Goal: Information Seeking & Learning: Learn about a topic

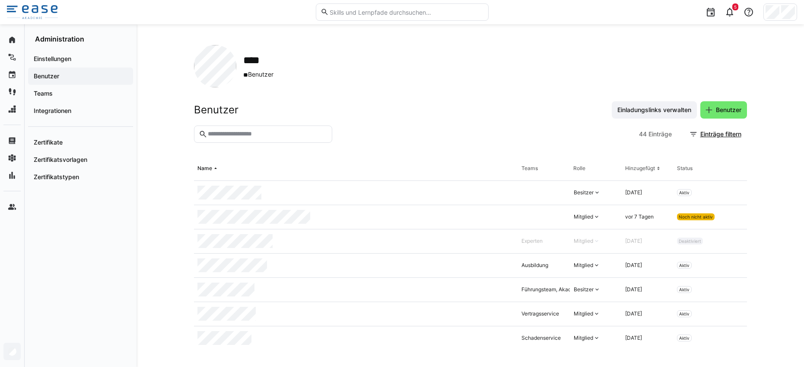
scroll to position [2, 0]
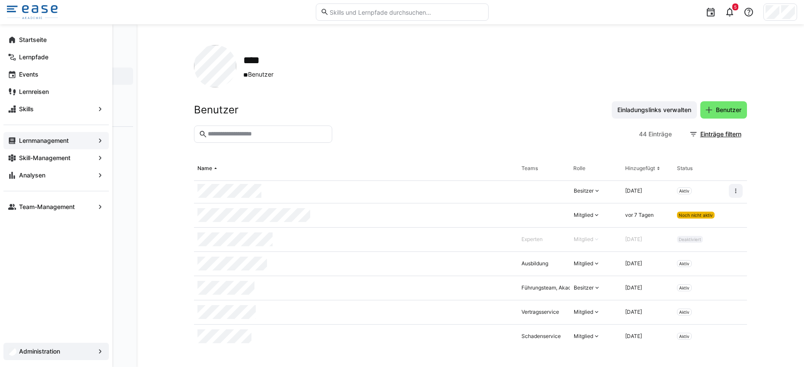
click at [0, 0] on app-navigation-label "Lernmanagement" at bounding box center [0, 0] width 0 height 0
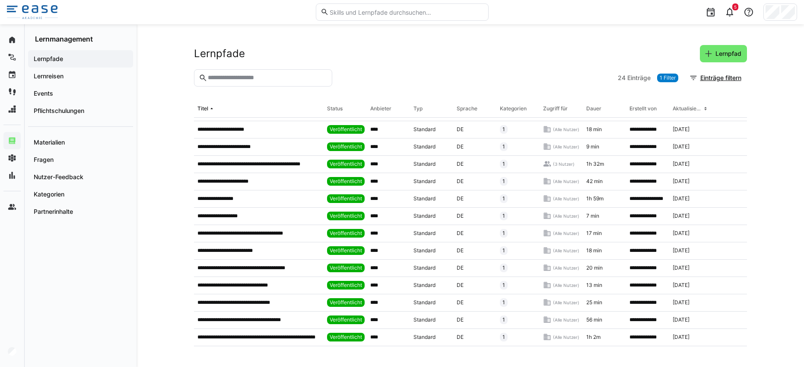
scroll to position [191, 0]
click at [56, 88] on div "Events" at bounding box center [80, 93] width 105 height 17
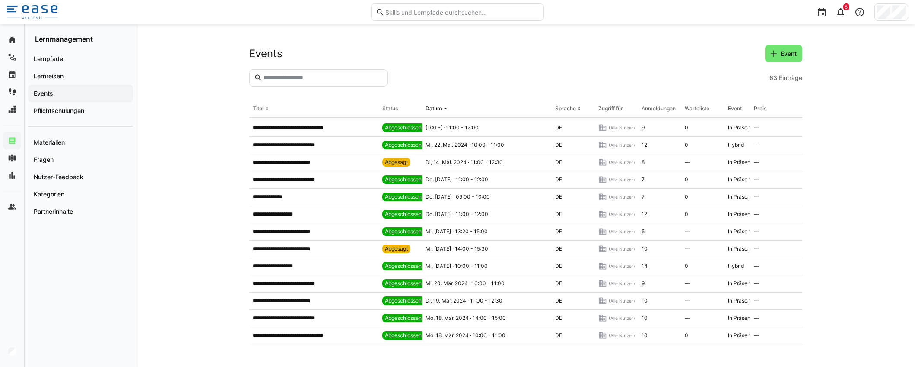
scroll to position [603, 0]
click at [64, 63] on div "Lernpfade" at bounding box center [80, 58] width 105 height 17
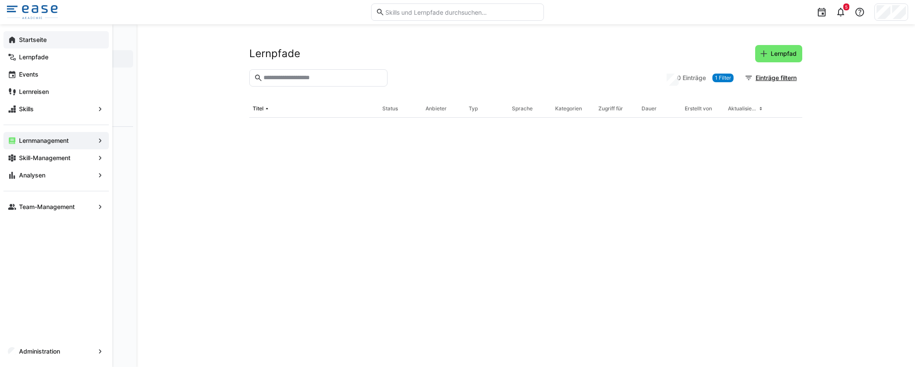
click at [16, 41] on eds-icon at bounding box center [12, 39] width 9 height 9
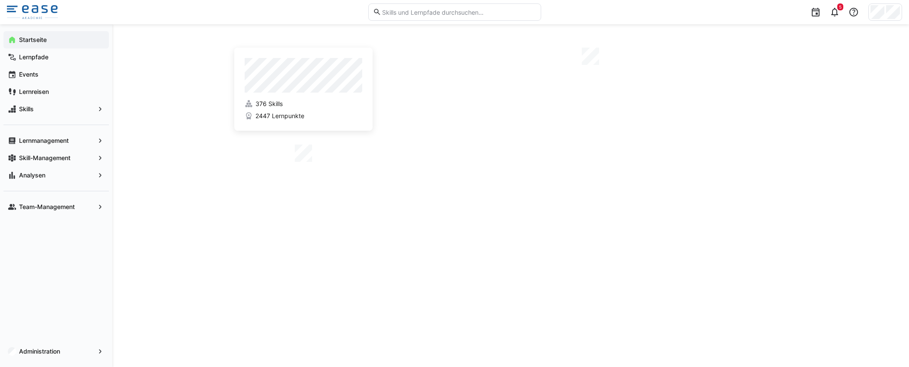
click at [448, 10] on input "text" at bounding box center [458, 12] width 155 height 8
type input "a"
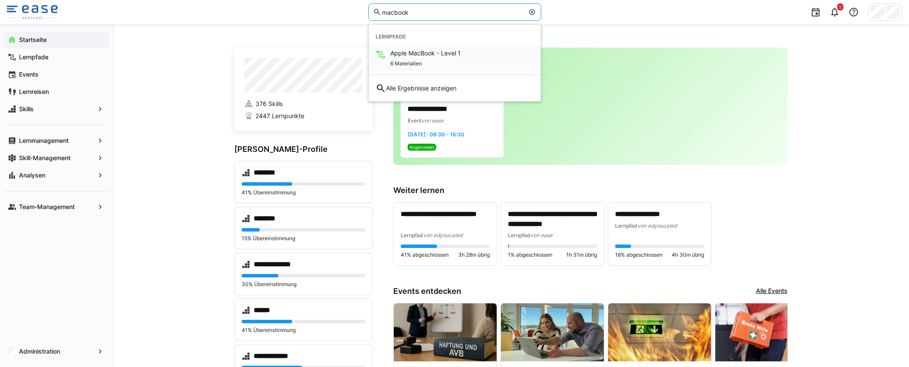
type input "macbook"
click at [424, 53] on span "Apple MacBook - Level 1" at bounding box center [425, 53] width 70 height 9
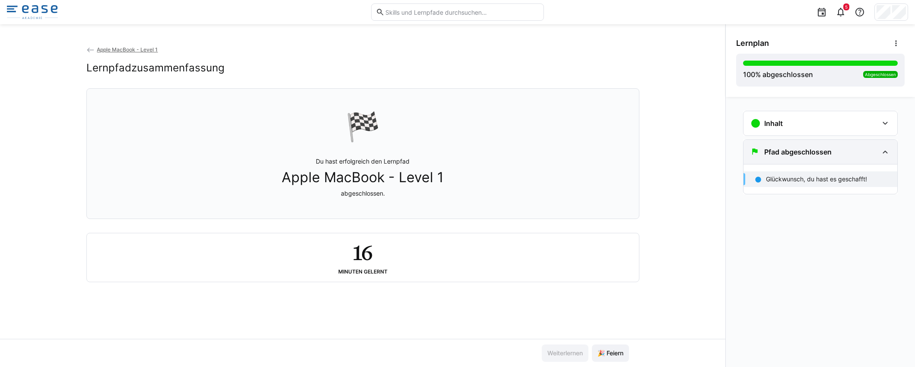
click at [804, 153] on div "Pfad abgeschlossen" at bounding box center [815, 152] width 128 height 10
click at [804, 153] on div "Pfad abgeschlossen" at bounding box center [821, 152] width 154 height 24
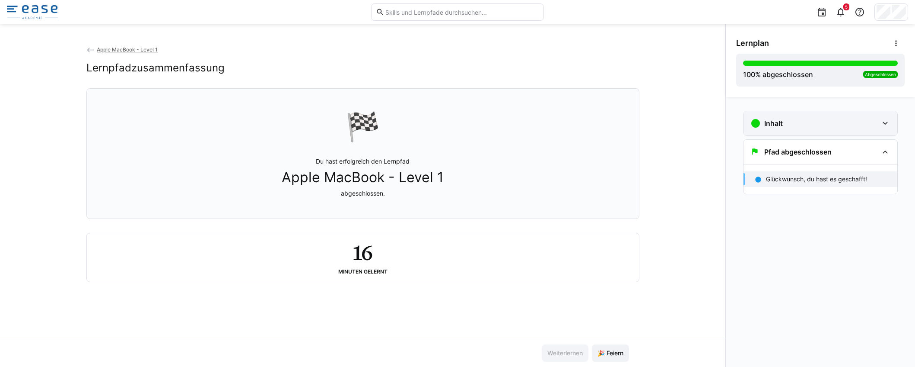
click at [804, 131] on div "Inhalt" at bounding box center [821, 123] width 154 height 24
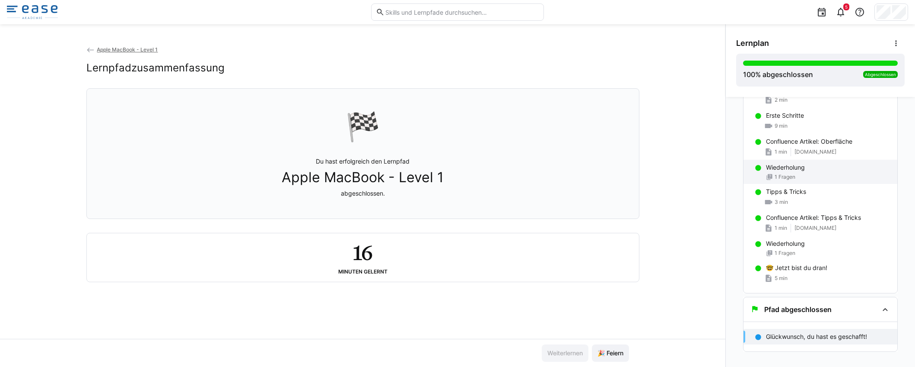
scroll to position [73, 0]
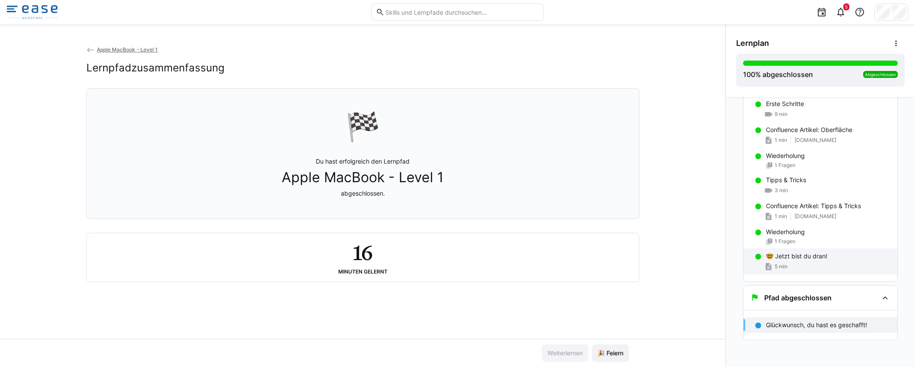
click at [789, 252] on p "🤓 Jetzt bist du dran!" at bounding box center [796, 256] width 61 height 9
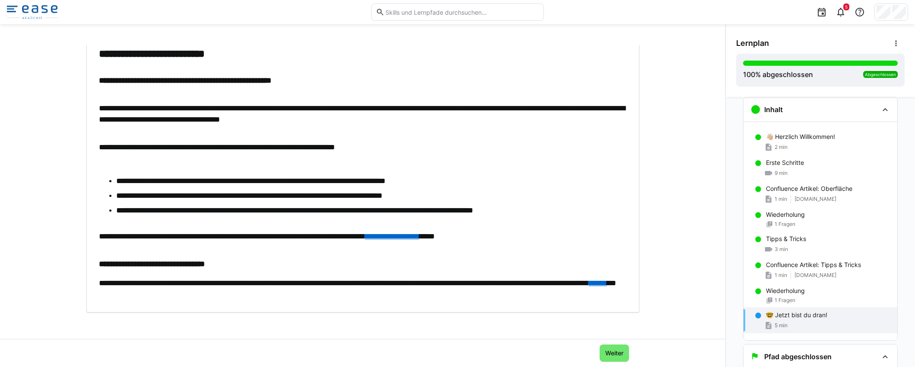
scroll to position [60, 0]
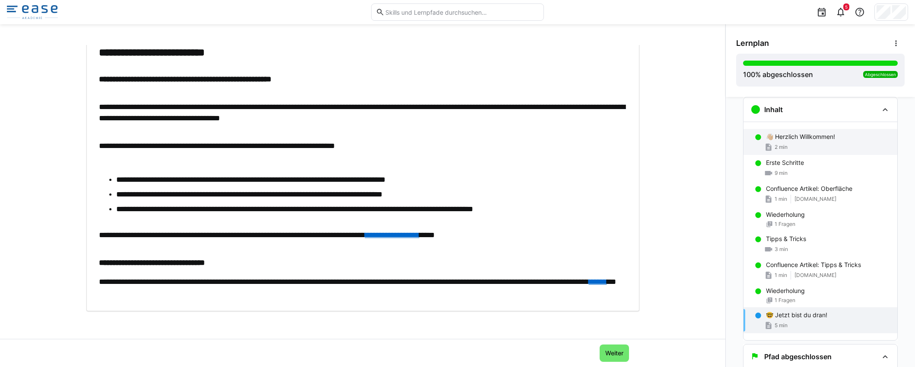
click at [794, 138] on p "👋🏼 Herzlich Willkommen!" at bounding box center [800, 136] width 69 height 9
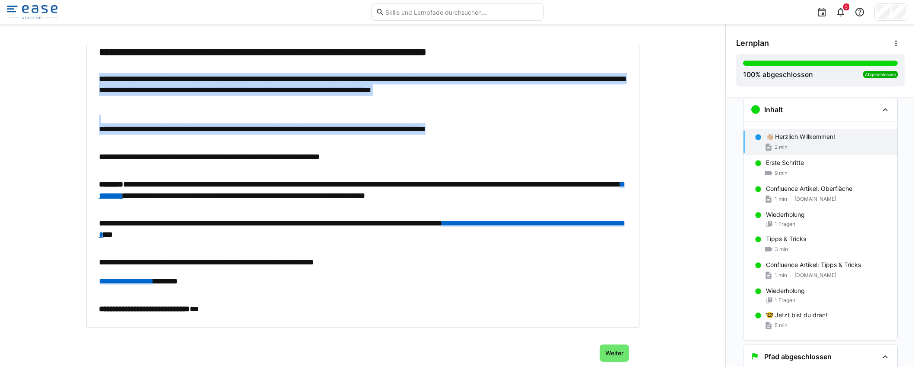
drag, startPoint x: 522, startPoint y: 132, endPoint x: 88, endPoint y: 81, distance: 436.9
click at [93, 81] on div "**********" at bounding box center [363, 179] width 540 height 269
copy div "**********"
